Goal: Find contact information: Obtain details needed to contact an individual or organization

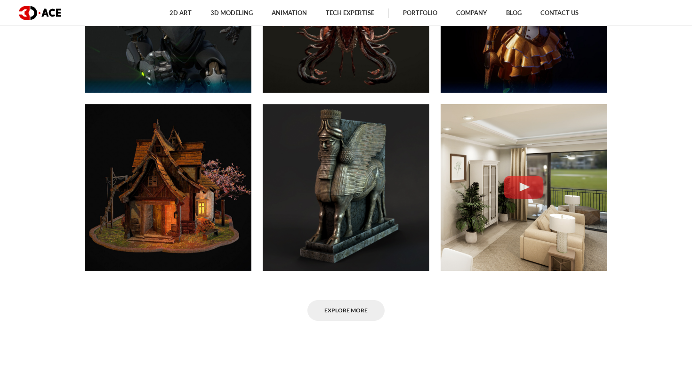
scroll to position [545, 0]
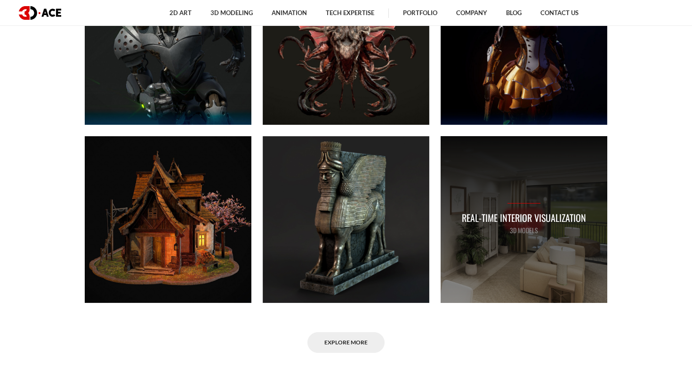
click at [573, 288] on div "Real-time Interior Visualization 3D MODELS" at bounding box center [524, 219] width 167 height 167
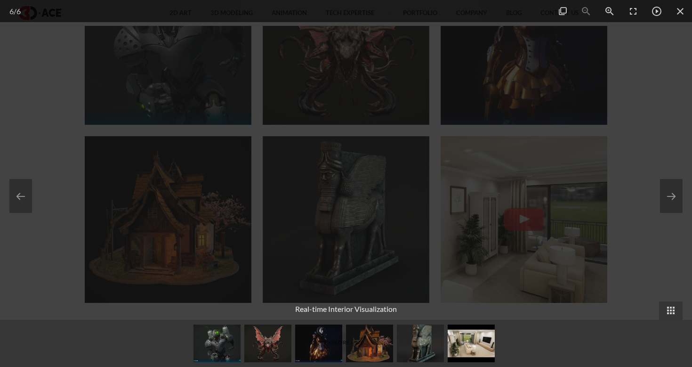
click at [593, 173] on div at bounding box center [346, 183] width 692 height 367
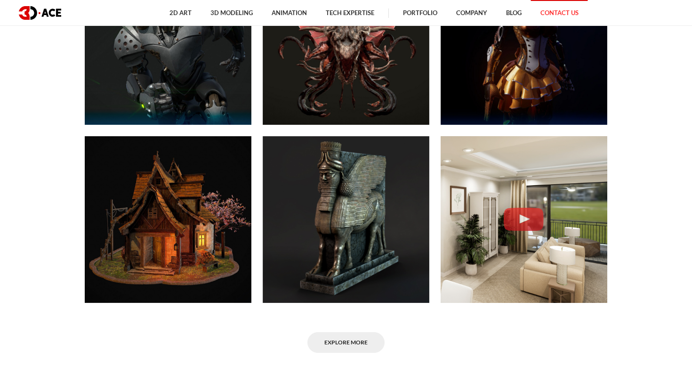
click at [570, 17] on link "Contact Us" at bounding box center [559, 13] width 57 height 26
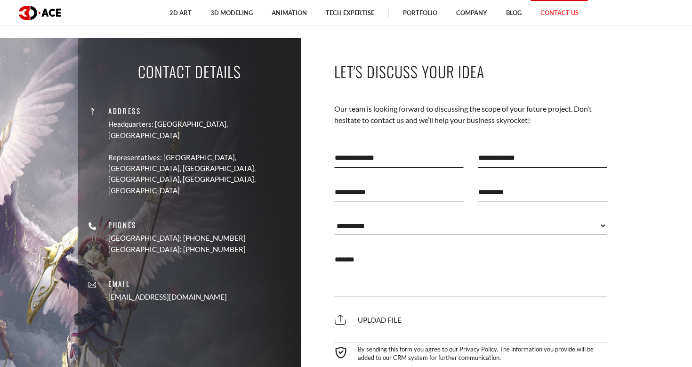
scroll to position [357, 0]
click at [367, 159] on input "text" at bounding box center [398, 157] width 129 height 20
click at [395, 230] on select "**********" at bounding box center [470, 225] width 273 height 19
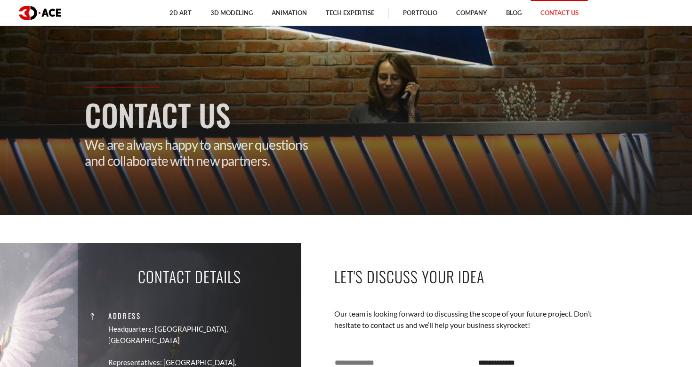
scroll to position [0, 0]
